Goal: Find contact information: Find contact information

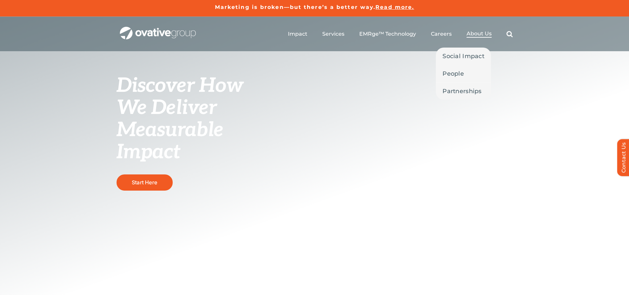
click at [481, 36] on span "About Us" at bounding box center [479, 33] width 25 height 7
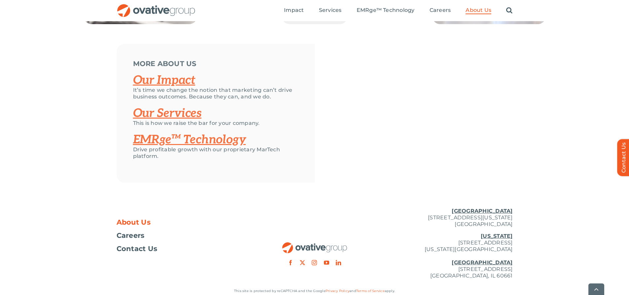
scroll to position [1397, 0]
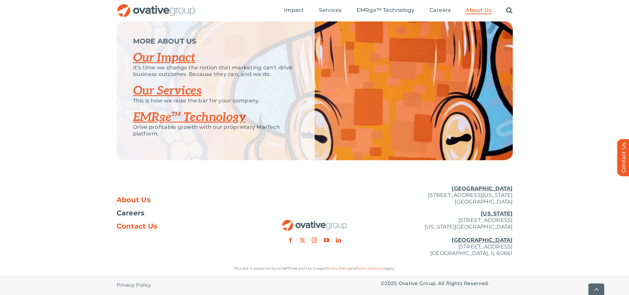
click at [143, 229] on span "Contact Us" at bounding box center [137, 226] width 41 height 7
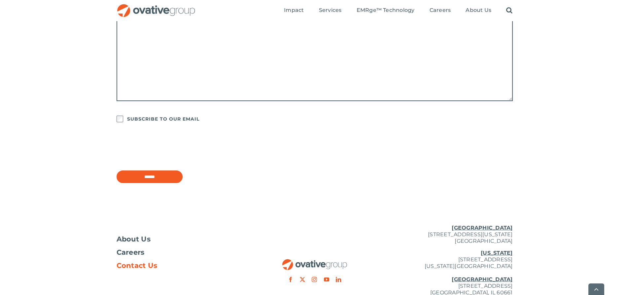
scroll to position [520, 0]
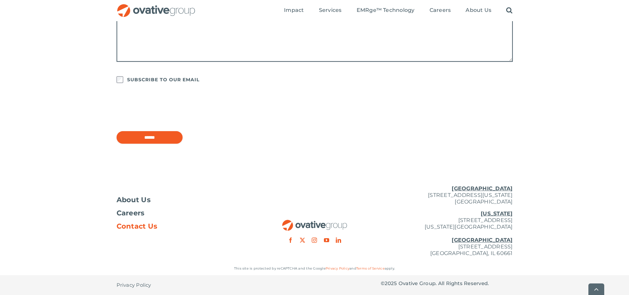
click at [498, 186] on u "[GEOGRAPHIC_DATA]" at bounding box center [482, 188] width 61 height 6
click at [481, 191] on p "[GEOGRAPHIC_DATA] [STREET_ADDRESS][US_STATE]" at bounding box center [447, 195] width 132 height 20
